Goal: Transaction & Acquisition: Obtain resource

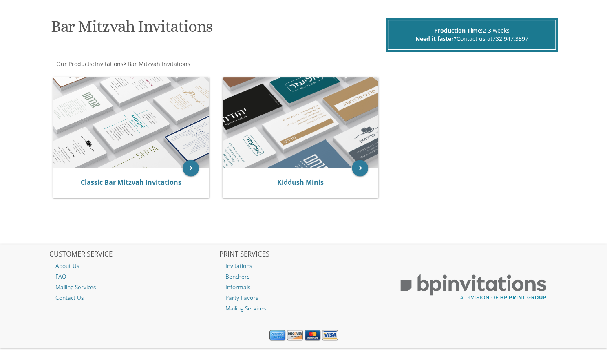
scroll to position [129, 0]
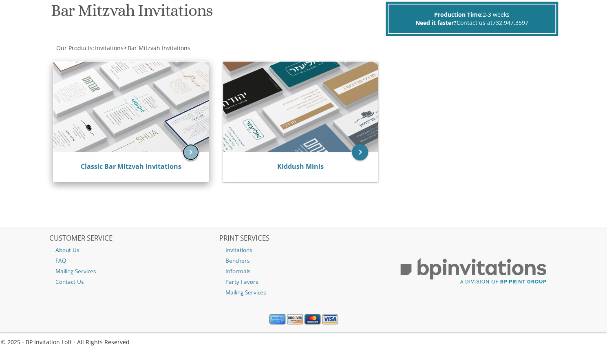
click at [191, 152] on icon "keyboard_arrow_right" at bounding box center [191, 152] width 16 height 16
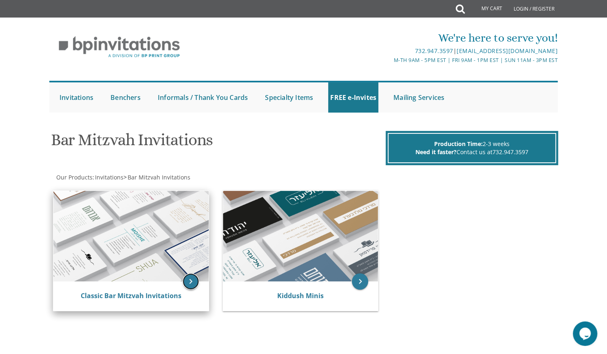
click at [190, 284] on icon "keyboard_arrow_right" at bounding box center [191, 281] width 16 height 16
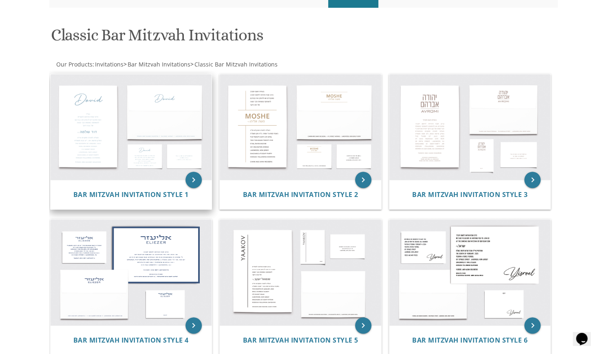
scroll to position [99, 0]
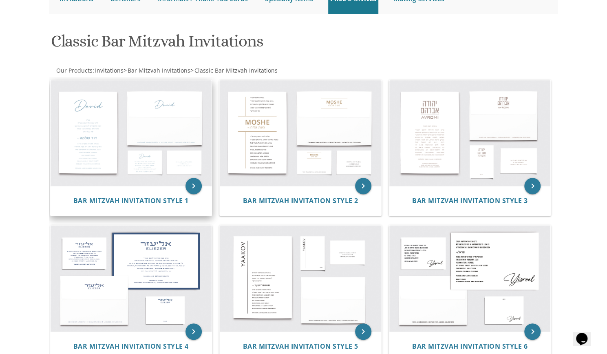
click at [148, 138] on img at bounding box center [131, 133] width 161 height 106
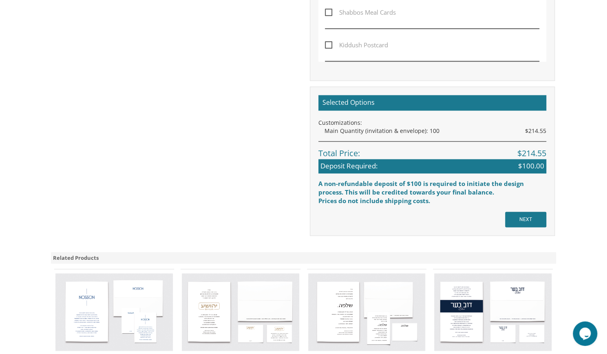
scroll to position [570, 0]
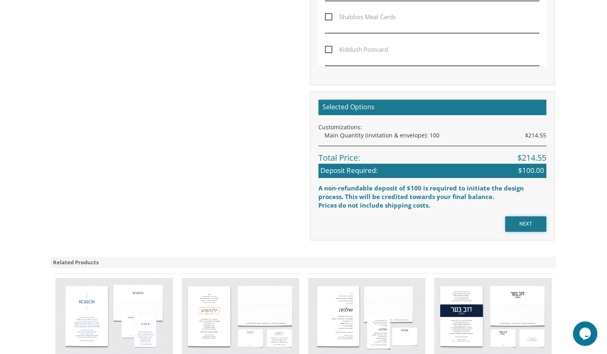
click at [522, 220] on input "NEXT" at bounding box center [525, 223] width 41 height 15
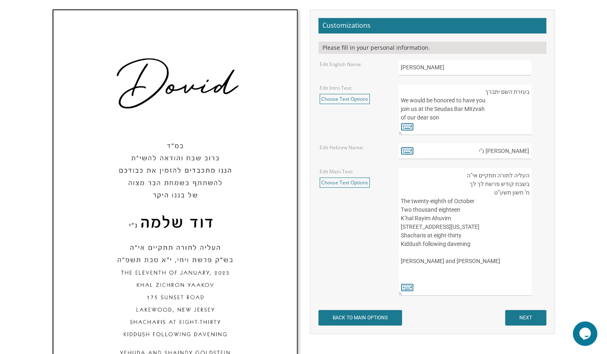
scroll to position [249, 0]
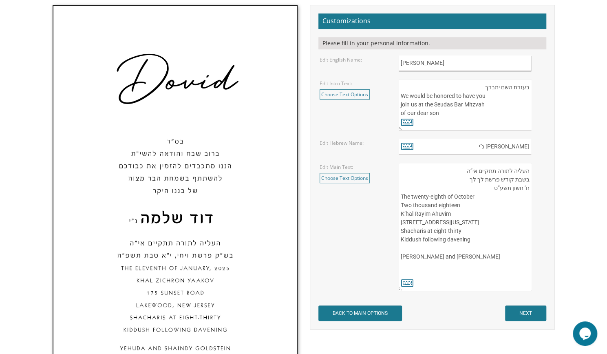
drag, startPoint x: 422, startPoint y: 62, endPoint x: 443, endPoint y: 55, distance: 21.9
click at [443, 55] on input "[PERSON_NAME]" at bounding box center [465, 63] width 132 height 16
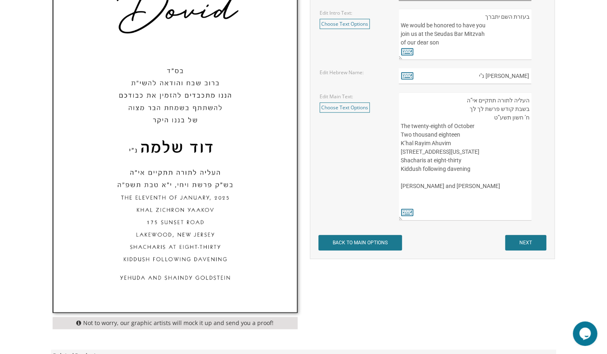
scroll to position [320, 0]
click at [519, 242] on input "NEXT" at bounding box center [525, 241] width 41 height 15
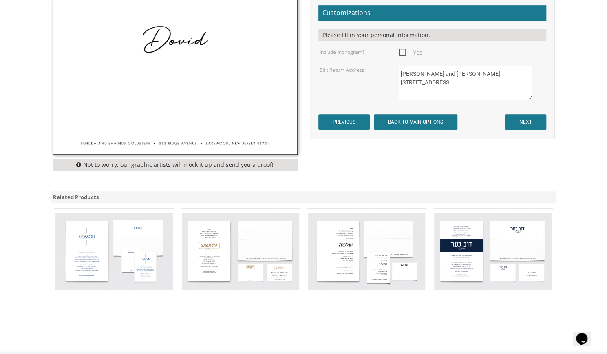
scroll to position [261, 0]
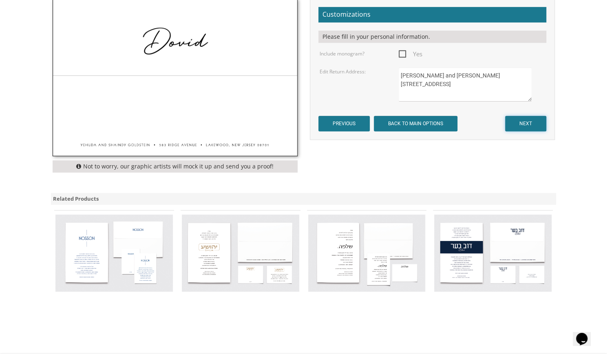
click at [518, 116] on input "NEXT" at bounding box center [525, 123] width 41 height 15
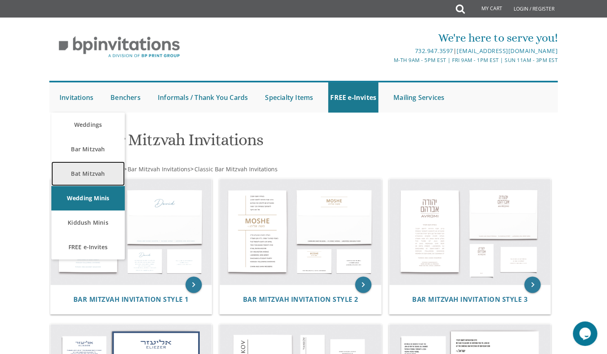
click at [108, 177] on link "Bat Mitzvah" at bounding box center [87, 173] width 73 height 24
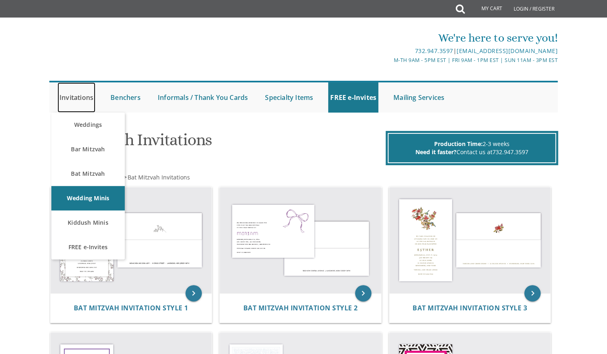
click at [83, 97] on link "Invitations" at bounding box center [76, 97] width 38 height 30
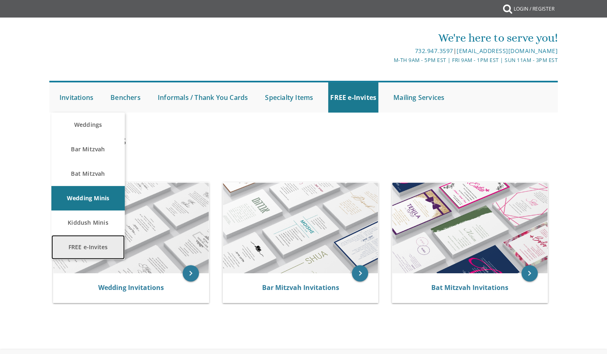
click at [91, 251] on link "FREE e-Invites" at bounding box center [87, 247] width 73 height 24
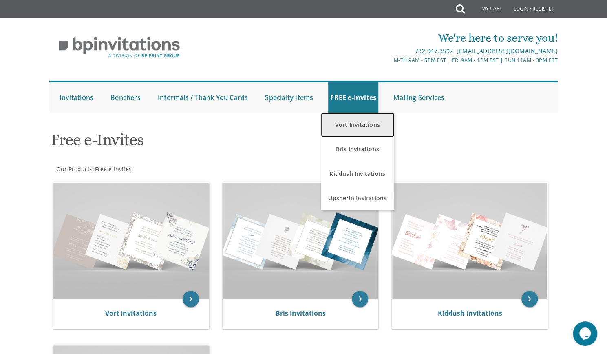
click at [360, 122] on link "Vort Invitations" at bounding box center [357, 124] width 73 height 24
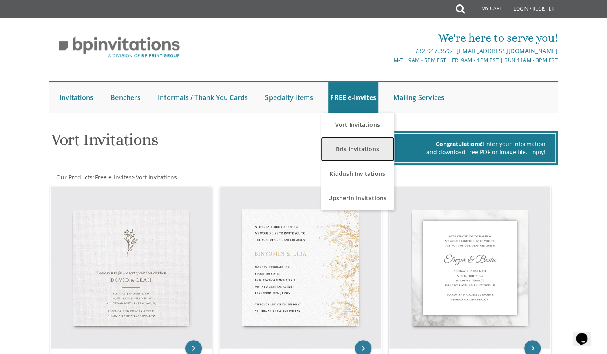
click at [359, 150] on link "Bris Invitations" at bounding box center [357, 149] width 73 height 24
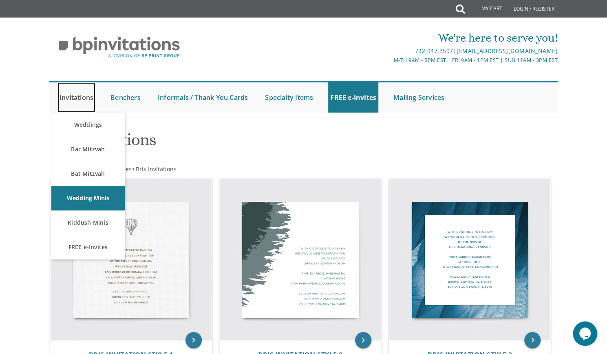
click at [84, 101] on link "Invitations" at bounding box center [76, 97] width 38 height 30
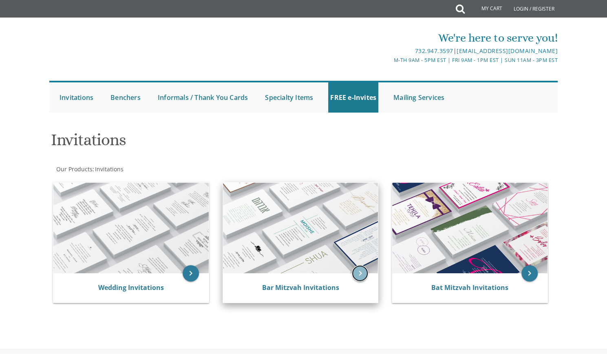
click at [364, 273] on icon "keyboard_arrow_right" at bounding box center [360, 273] width 16 height 16
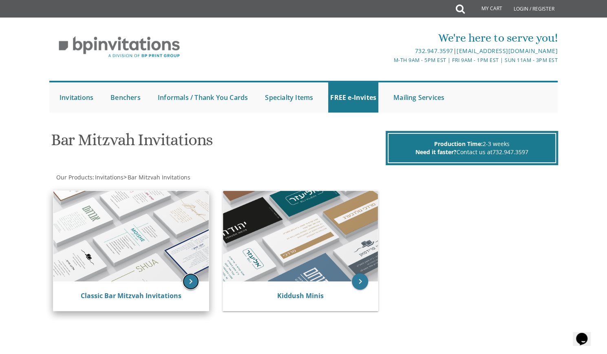
click at [191, 286] on icon "keyboard_arrow_right" at bounding box center [191, 281] width 16 height 16
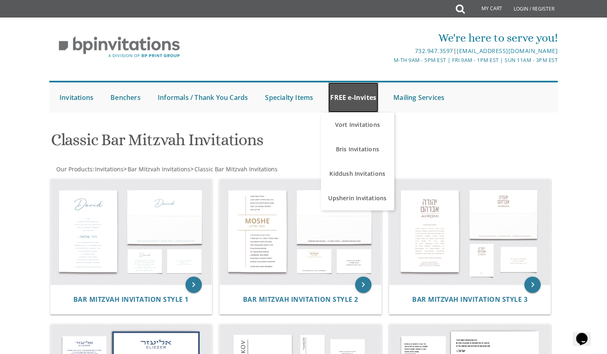
click at [357, 100] on link "FREE e-Invites" at bounding box center [353, 97] width 50 height 30
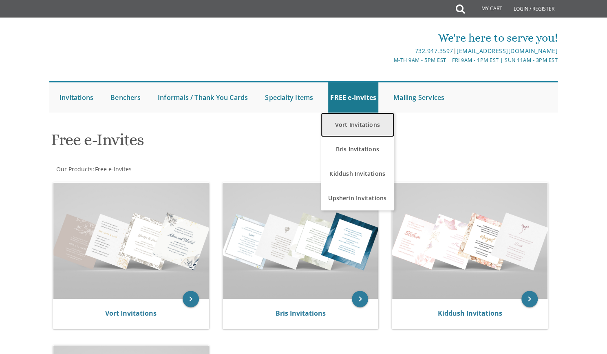
click at [373, 130] on link "Vort Invitations" at bounding box center [357, 124] width 73 height 24
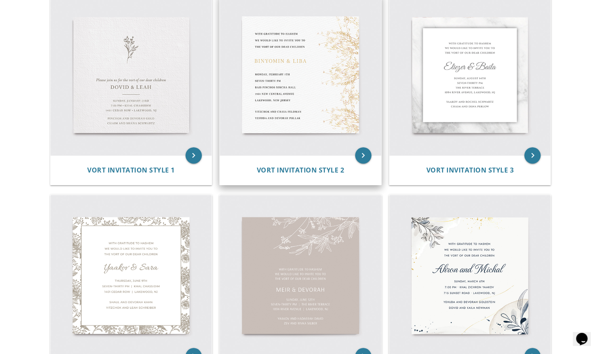
scroll to position [193, 0]
click at [319, 98] on img at bounding box center [300, 74] width 161 height 161
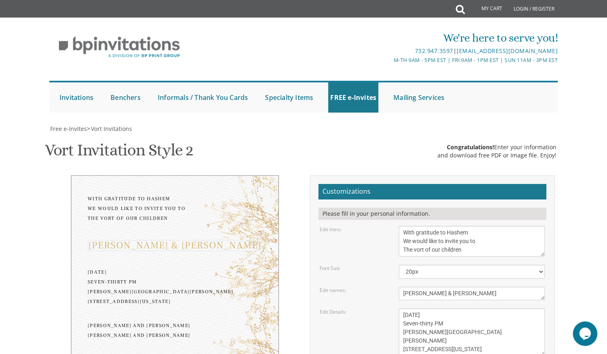
drag, startPoint x: 462, startPoint y: 178, endPoint x: 396, endPoint y: 185, distance: 66.0
click at [396, 287] on div "[PERSON_NAME] & [PERSON_NAME]" at bounding box center [471, 293] width 158 height 13
click at [453, 287] on textarea "[PERSON_NAME] & [PERSON_NAME]" at bounding box center [472, 293] width 146 height 13
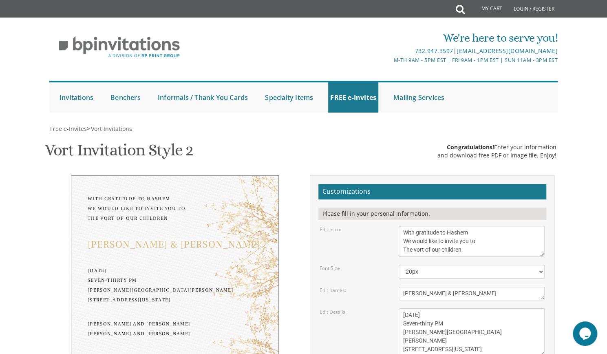
scroll to position [120, 0]
drag, startPoint x: 487, startPoint y: 128, endPoint x: 471, endPoint y: 136, distance: 17.1
click at [471, 184] on form "Customizations Please fill in your personal information. Edit Intro: With grati…" at bounding box center [432, 321] width 228 height 274
